Goal: Task Accomplishment & Management: Use online tool/utility

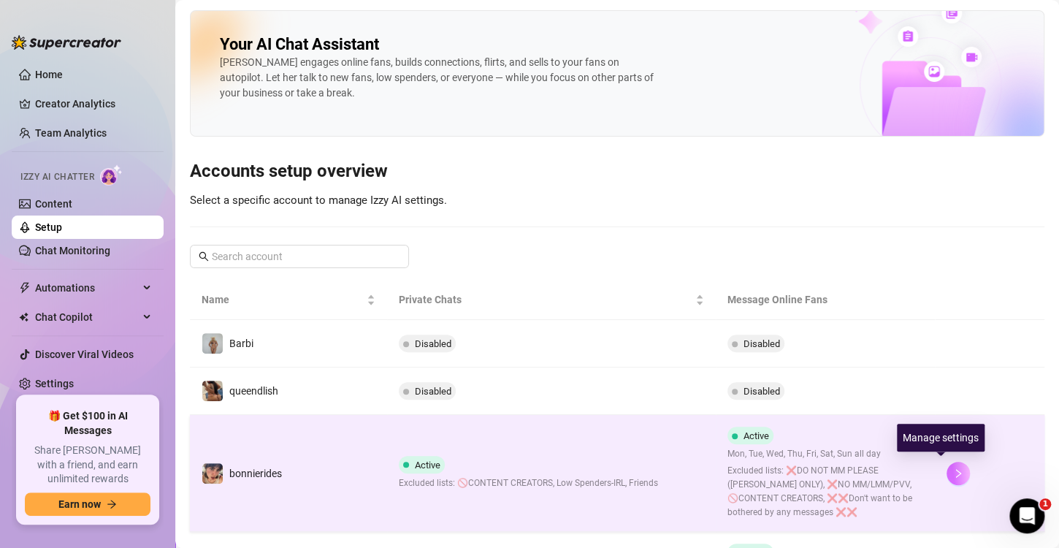
click at [953, 468] on icon "right" at bounding box center [958, 473] width 10 height 10
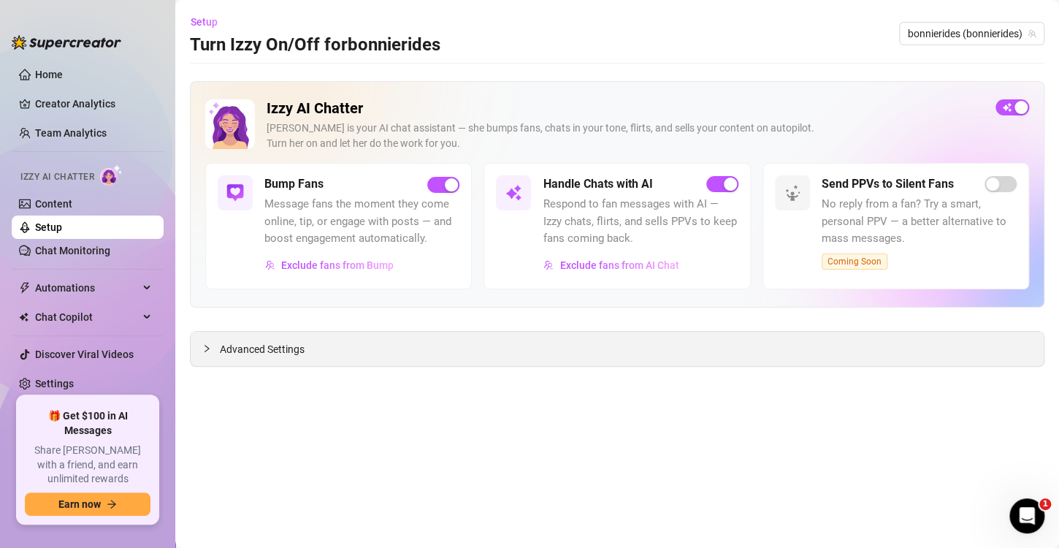
click at [234, 345] on span "Advanced Settings" at bounding box center [262, 349] width 85 height 16
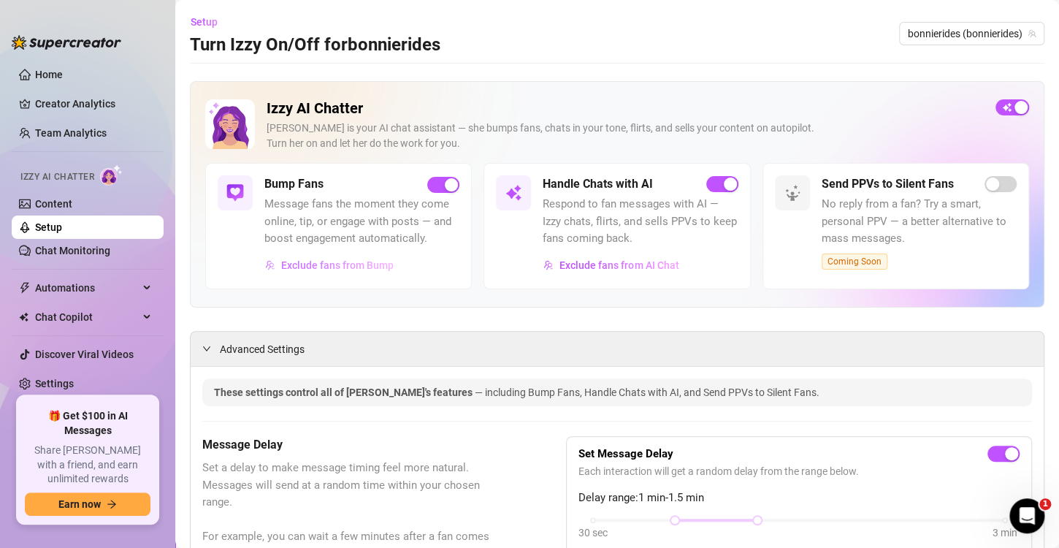
click at [313, 256] on button "Exclude fans from Bump" at bounding box center [329, 264] width 130 height 23
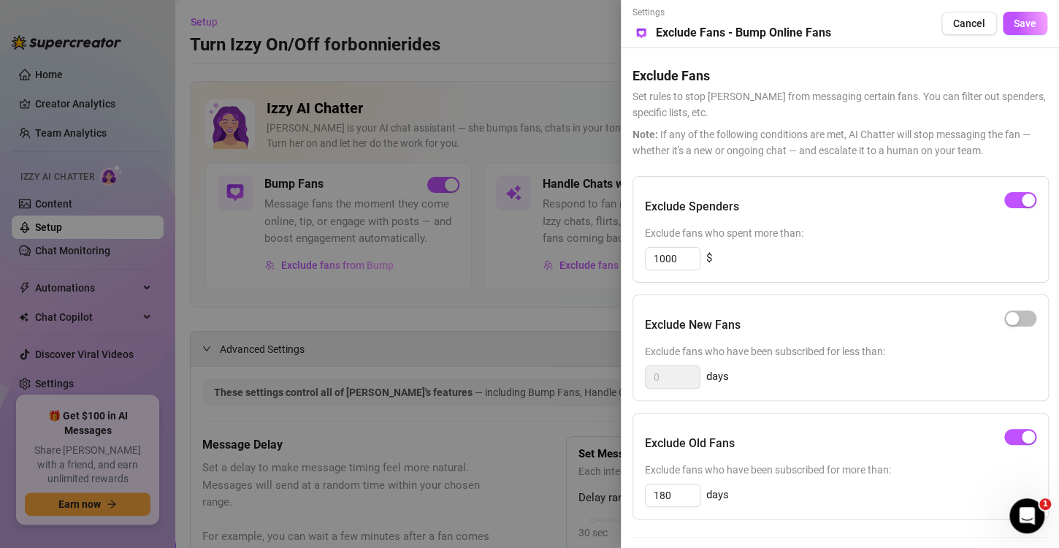
scroll to position [179, 0]
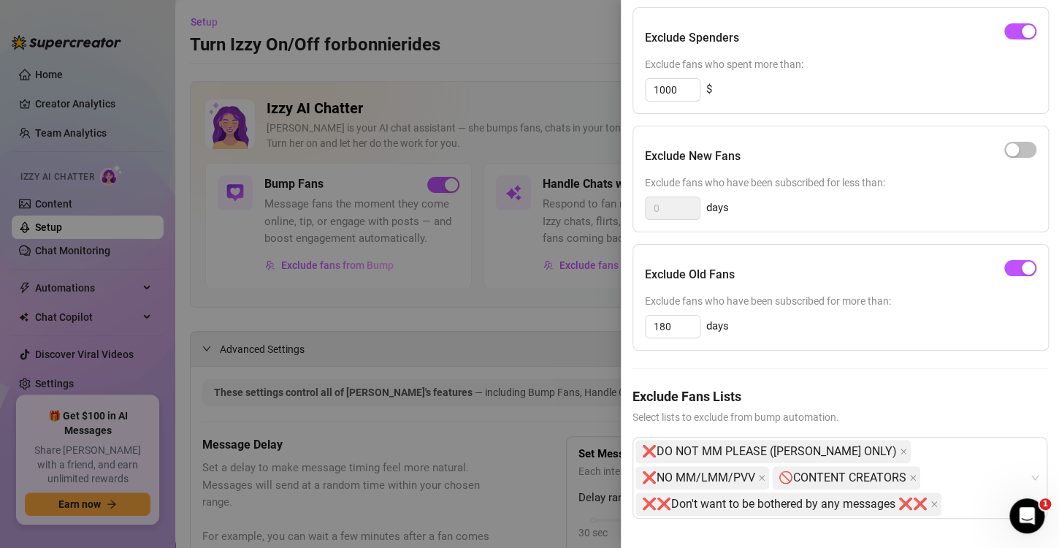
click at [241, 340] on div at bounding box center [529, 274] width 1059 height 548
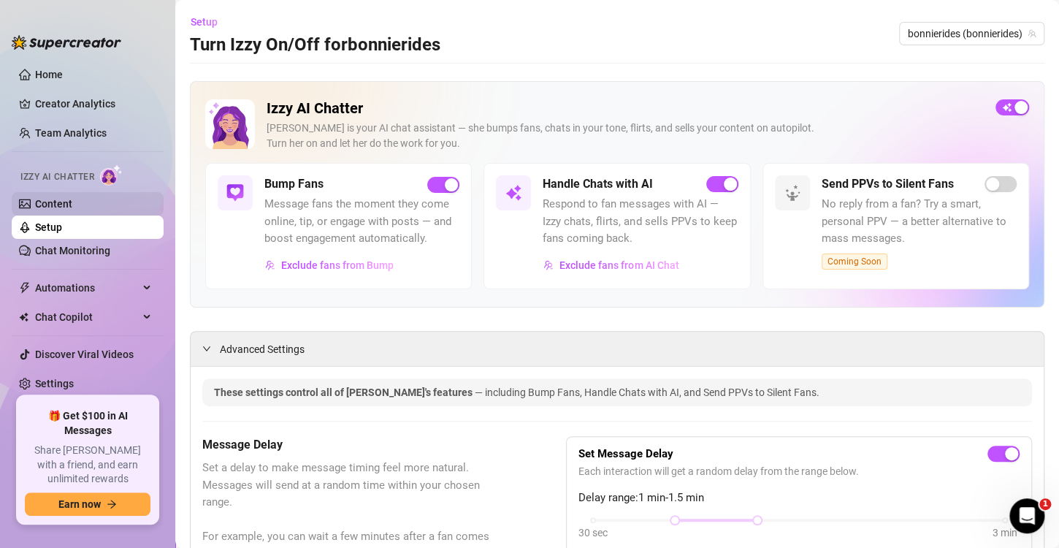
click at [60, 202] on link "Content" at bounding box center [53, 204] width 37 height 12
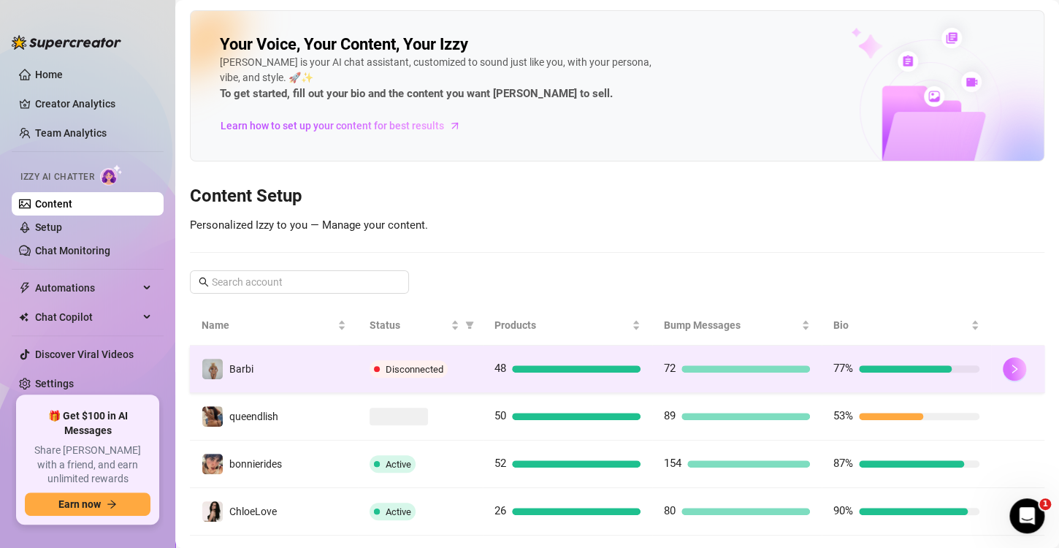
click at [1012, 369] on icon "right" at bounding box center [1014, 368] width 5 height 9
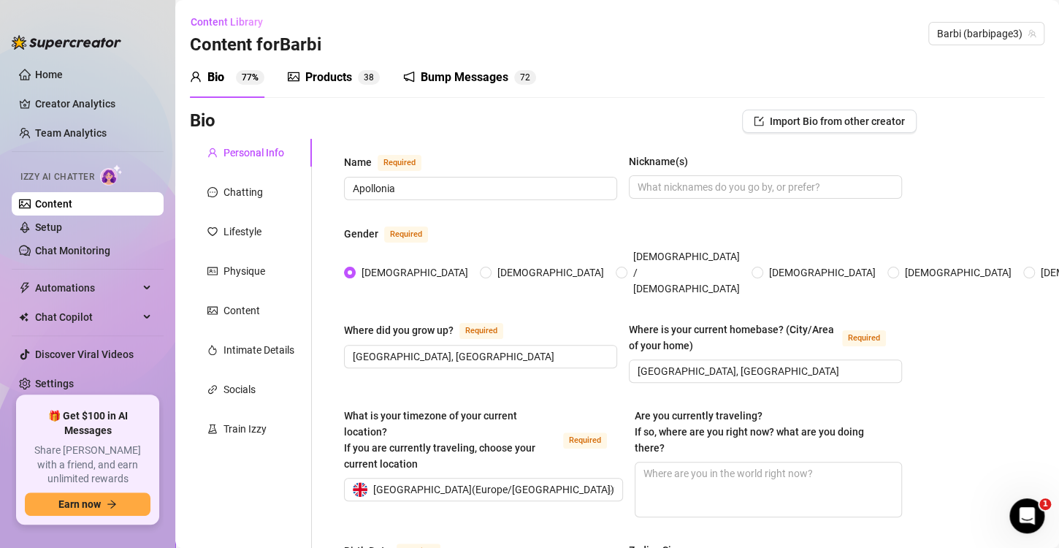
radio input "true"
type input "[DATE]"
click at [269, 437] on div "Train Izzy" at bounding box center [251, 429] width 122 height 28
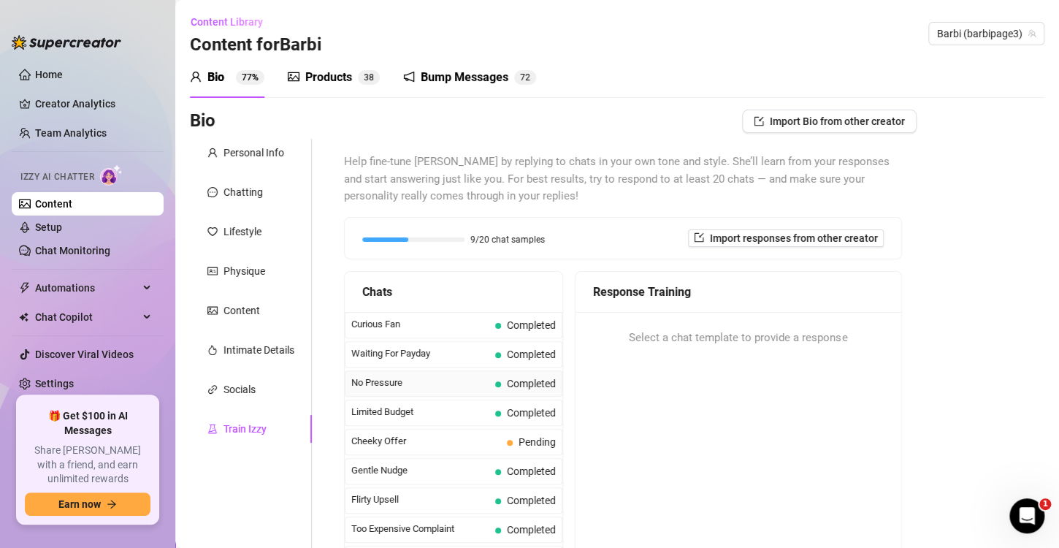
click at [495, 382] on span "Completed" at bounding box center [525, 383] width 61 height 16
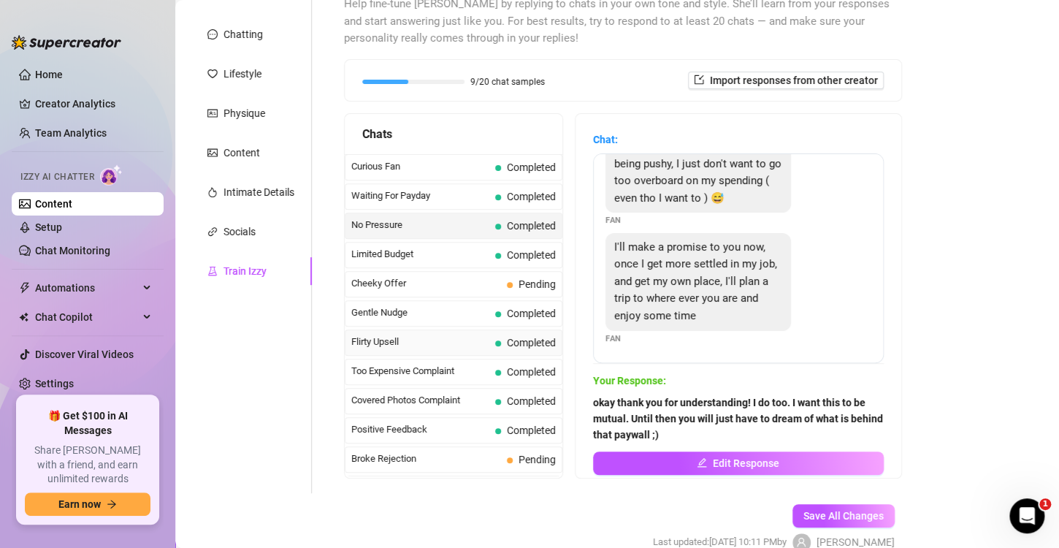
click at [461, 351] on div "Flirty Upsell Completed" at bounding box center [454, 342] width 218 height 26
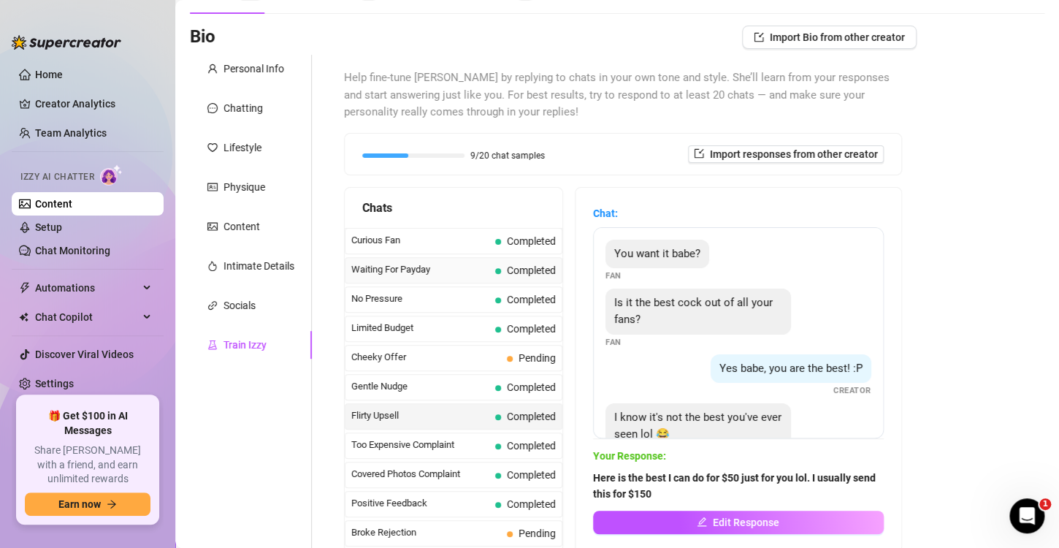
click at [466, 275] on span "Waiting For Payday" at bounding box center [420, 269] width 138 height 15
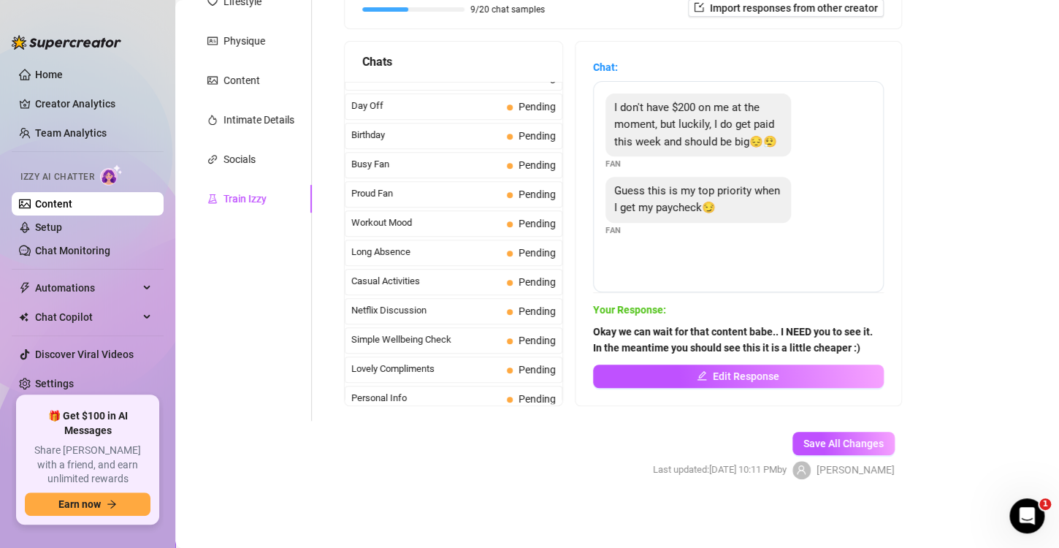
scroll to position [1294, 0]
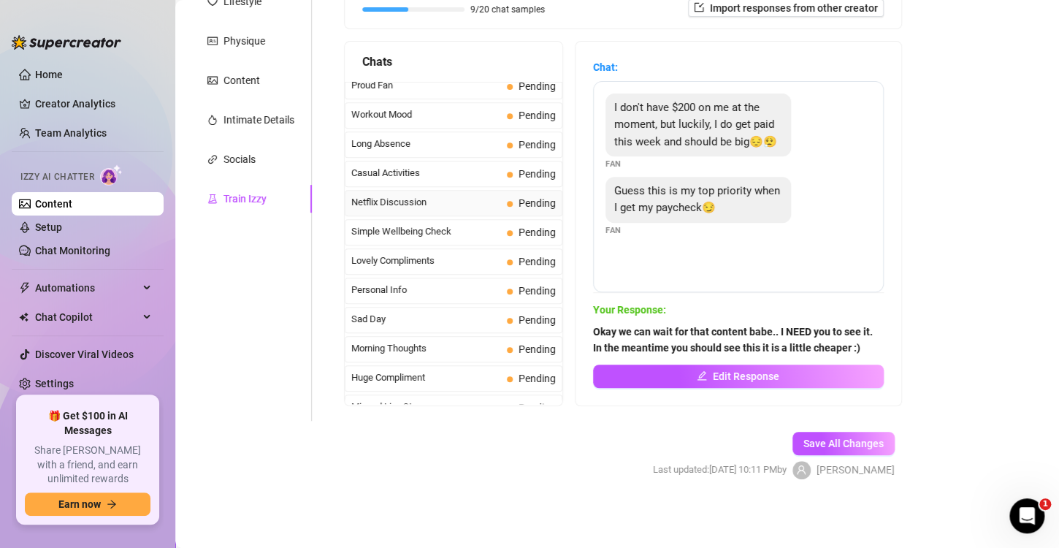
click at [435, 190] on div "Netflix Discussion Pending" at bounding box center [454, 203] width 218 height 26
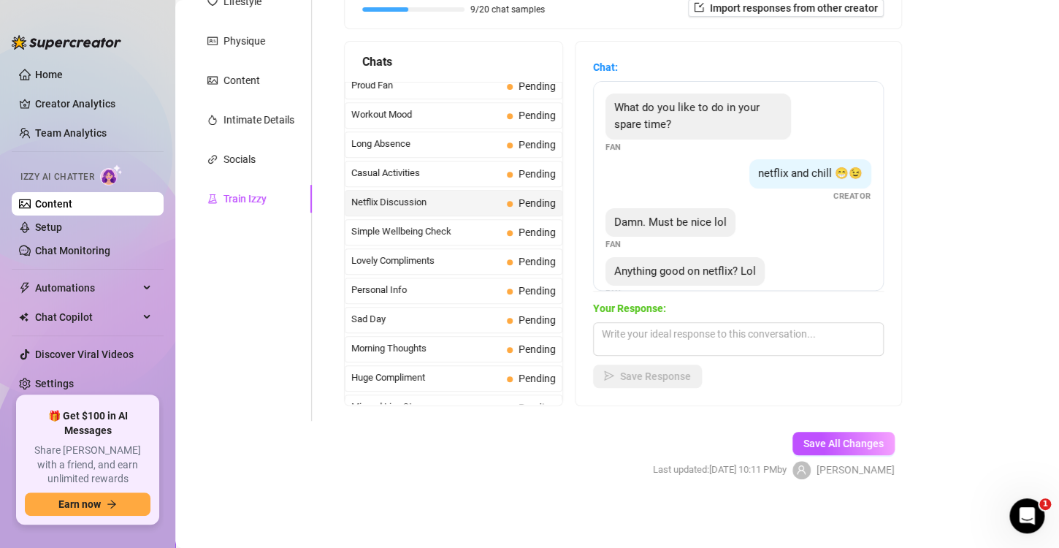
scroll to position [26, 0]
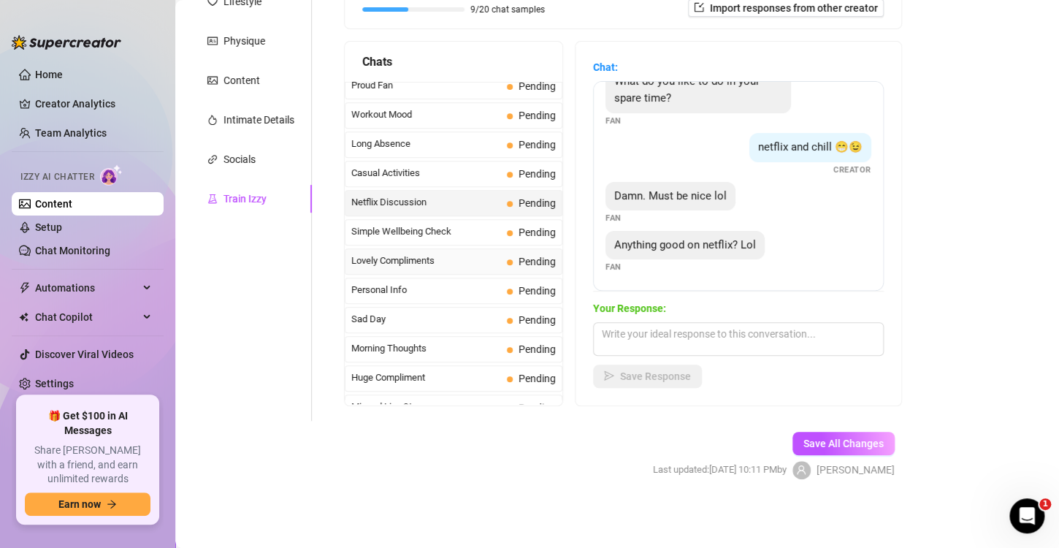
click at [459, 253] on span "Lovely Compliments" at bounding box center [426, 260] width 150 height 15
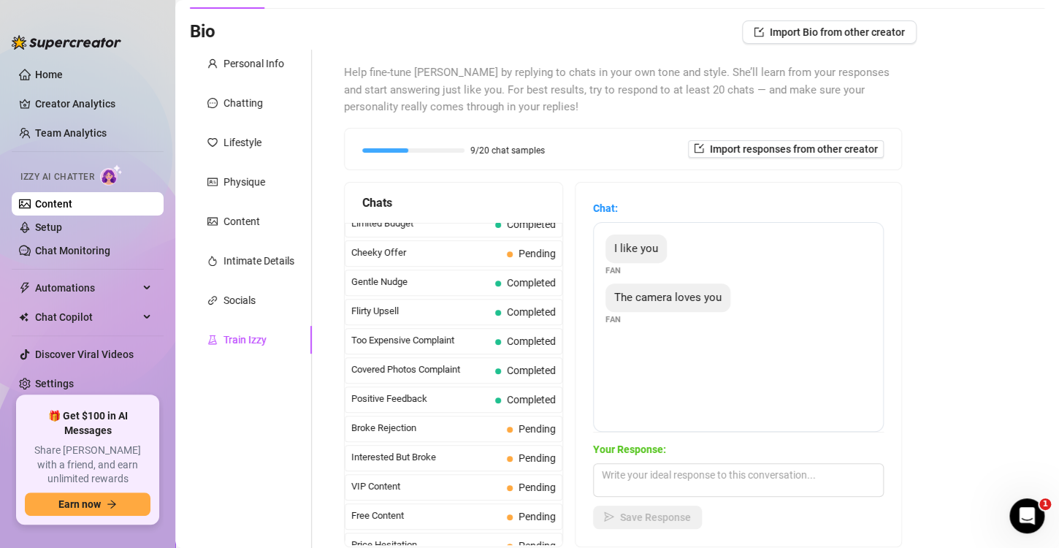
scroll to position [0, 0]
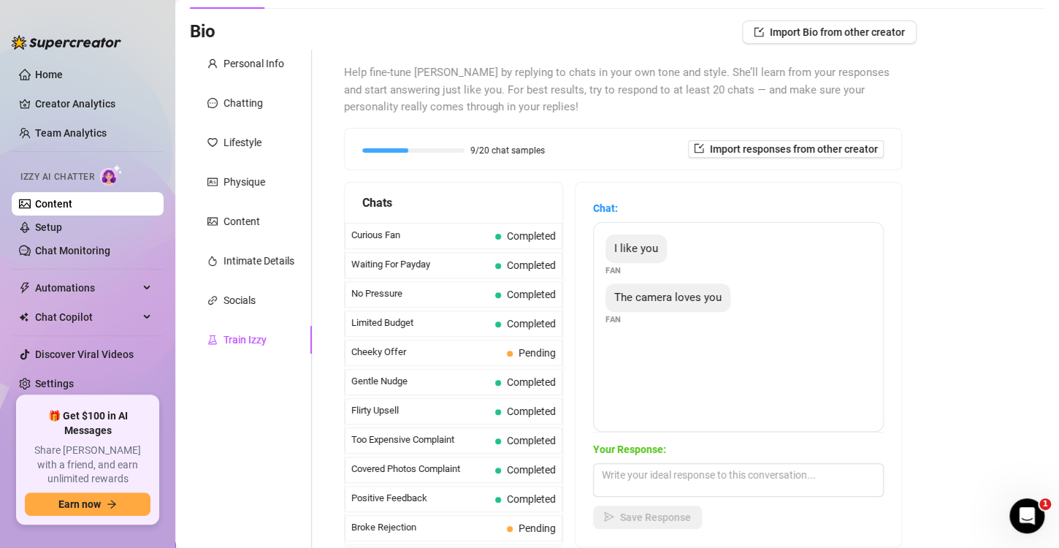
click at [932, 402] on div "Bio Import Bio from other creator Personal Info Chatting Lifestyle Physique Con…" at bounding box center [617, 332] width 854 height 625
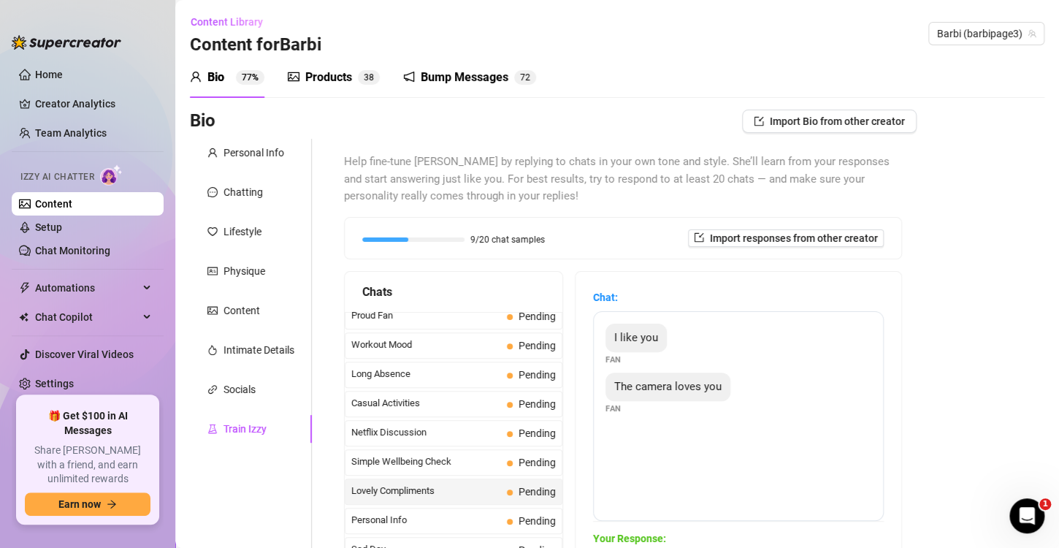
click at [332, 80] on div "Products" at bounding box center [328, 78] width 47 height 18
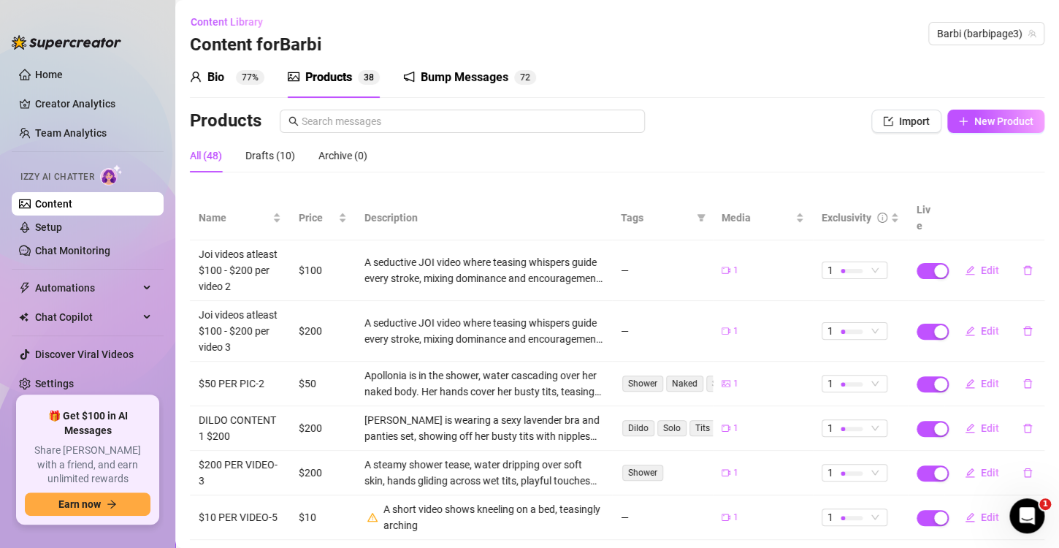
click at [224, 79] on div "Bio 77%" at bounding box center [227, 78] width 74 height 18
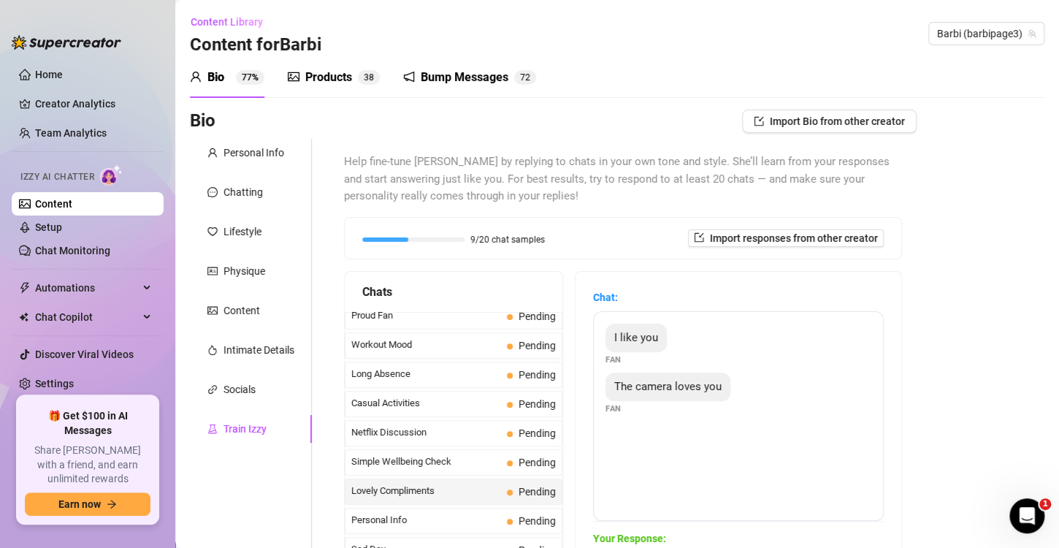
click at [324, 73] on div "Products" at bounding box center [328, 78] width 47 height 18
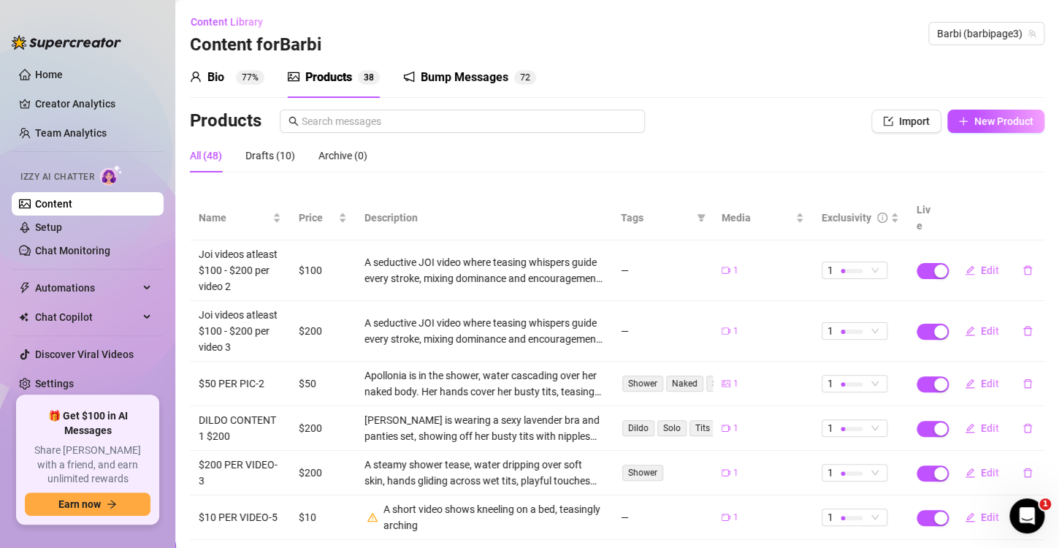
click at [464, 77] on div "Bump Messages" at bounding box center [465, 78] width 88 height 18
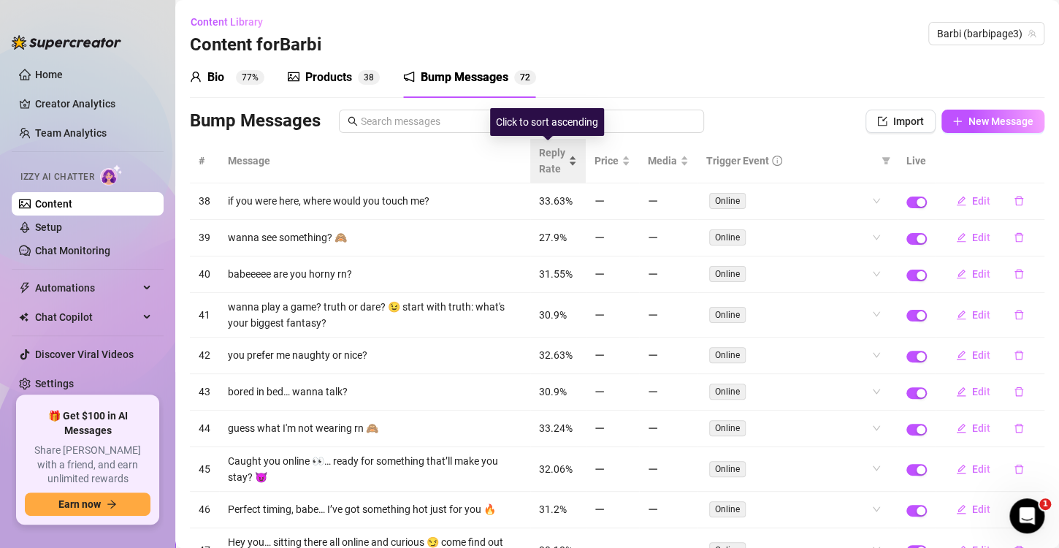
click at [551, 158] on span "Reply Rate" at bounding box center [552, 161] width 26 height 32
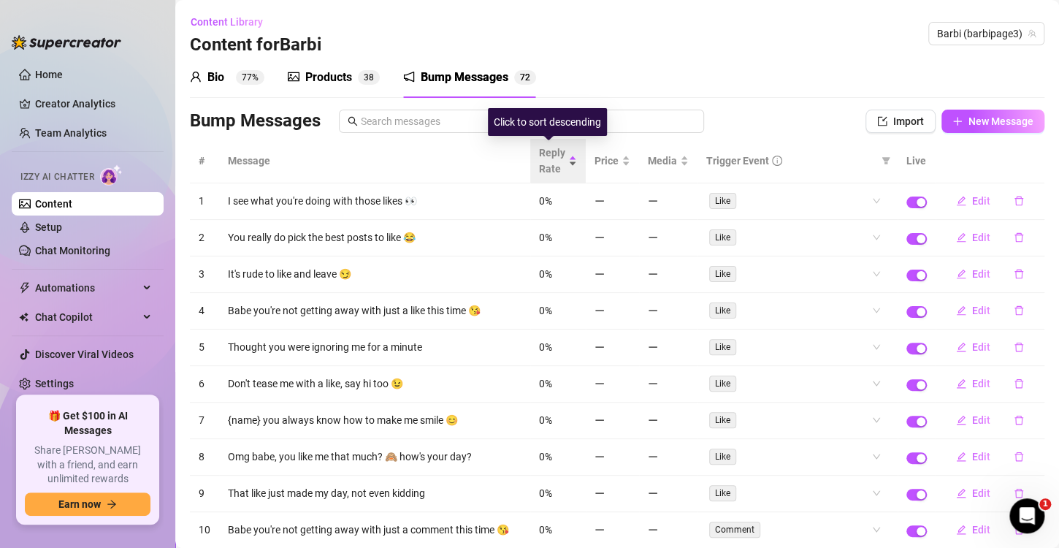
click at [551, 158] on span "Reply Rate" at bounding box center [552, 161] width 26 height 32
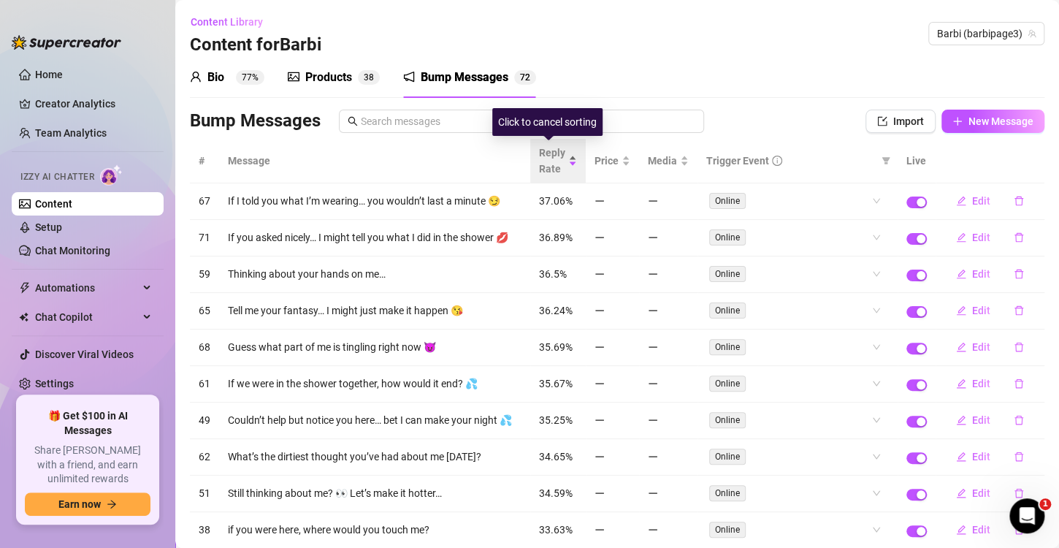
click at [551, 158] on span "Reply Rate" at bounding box center [552, 161] width 26 height 32
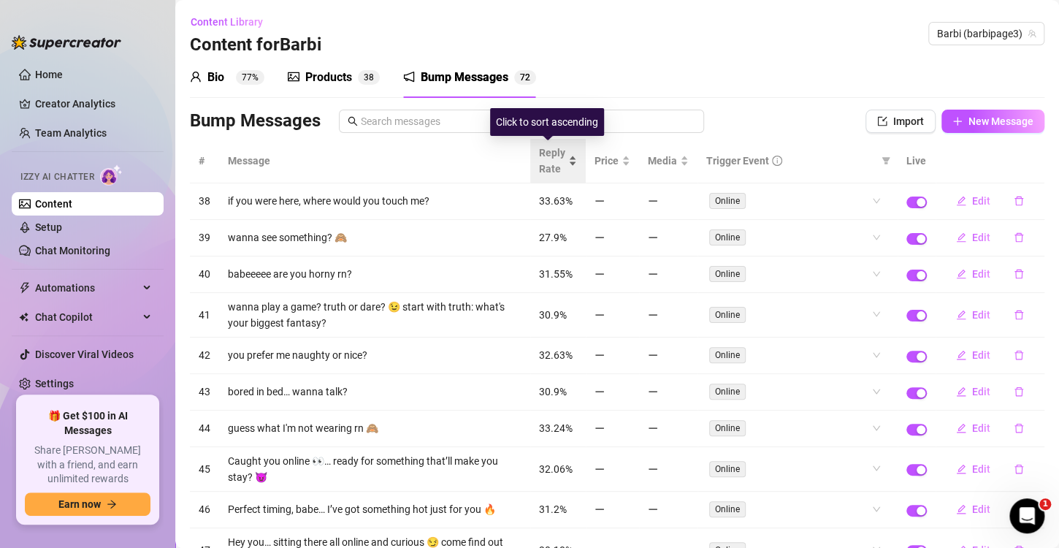
click at [551, 158] on span "Reply Rate" at bounding box center [552, 161] width 26 height 32
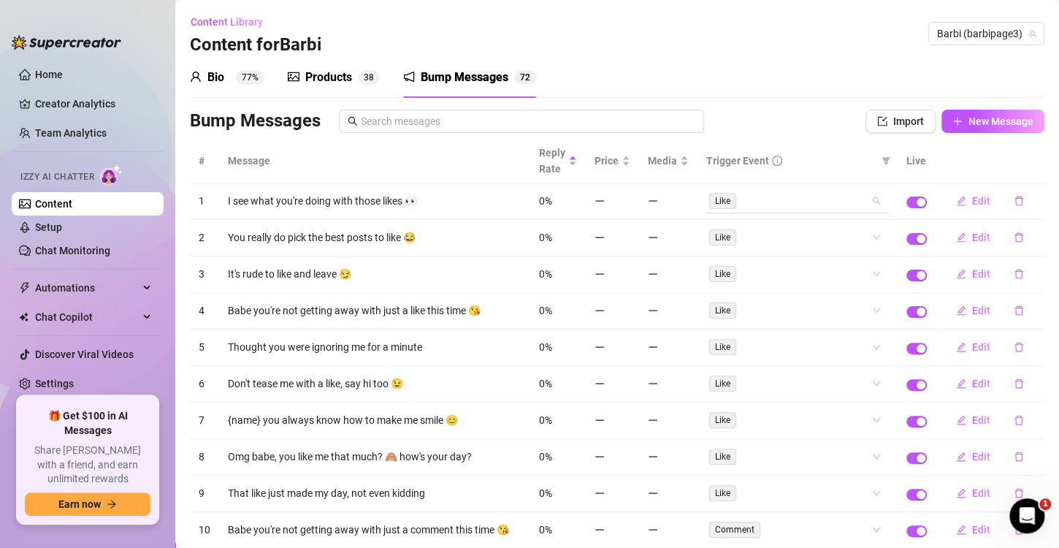
click at [864, 202] on div "Like" at bounding box center [797, 200] width 183 height 23
click at [782, 110] on div "Bump Messages" at bounding box center [499, 121] width 618 height 23
click at [558, 148] on div "Reply Rate" at bounding box center [558, 161] width 38 height 32
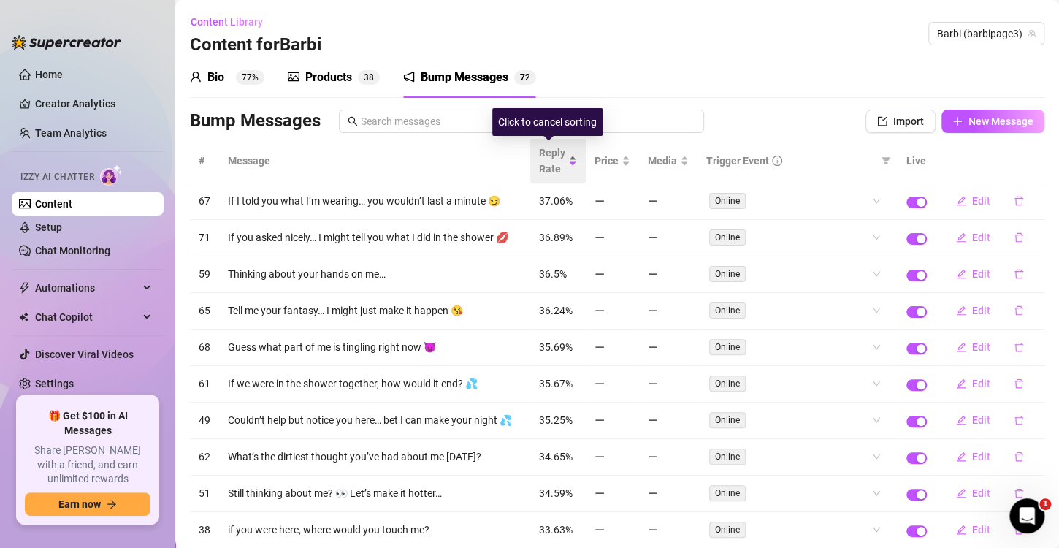
click at [554, 166] on span "Reply Rate" at bounding box center [552, 161] width 26 height 32
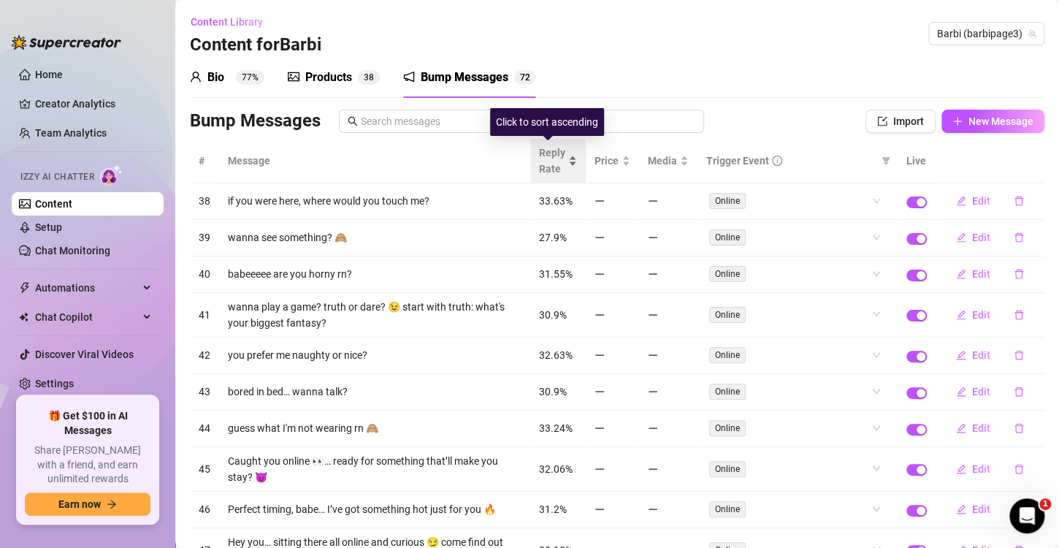
click at [556, 169] on div "Reply Rate" at bounding box center [558, 161] width 38 height 32
